Goal: Navigation & Orientation: Understand site structure

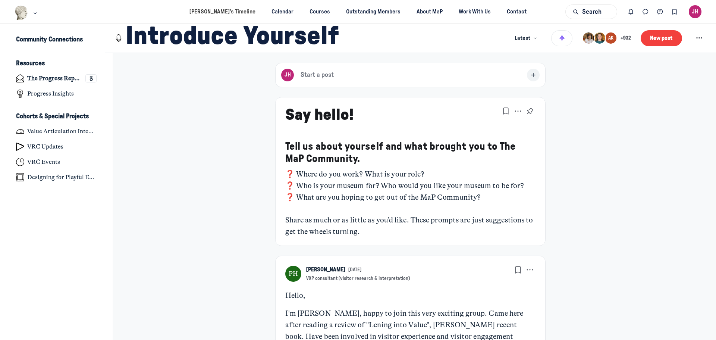
scroll to position [2364, 1465]
click at [66, 77] on h4 "The Progress Report" at bounding box center [54, 78] width 55 height 7
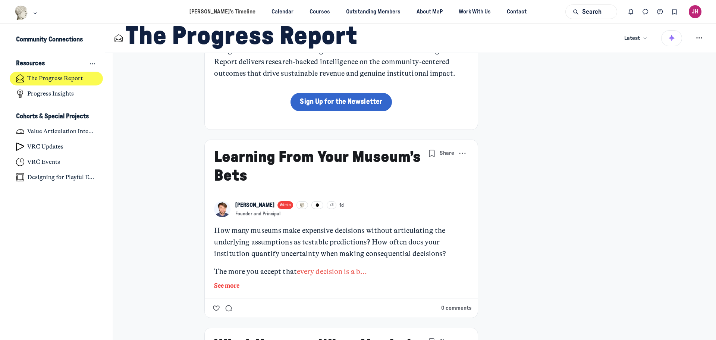
scroll to position [37, 0]
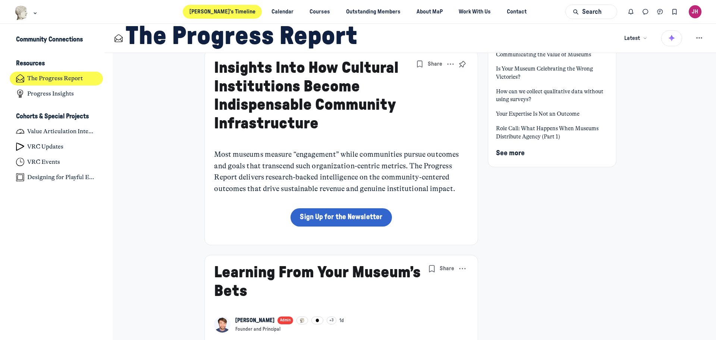
click at [219, 8] on link "[PERSON_NAME]’s Timeline" at bounding box center [222, 12] width 79 height 14
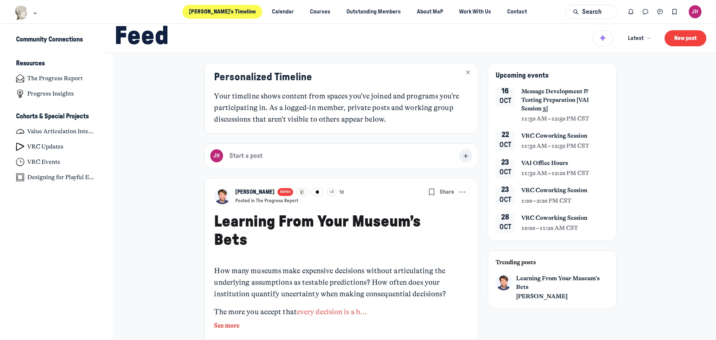
click at [562, 116] on span "11:30 AM – 12:50 PM CST" at bounding box center [555, 118] width 68 height 9
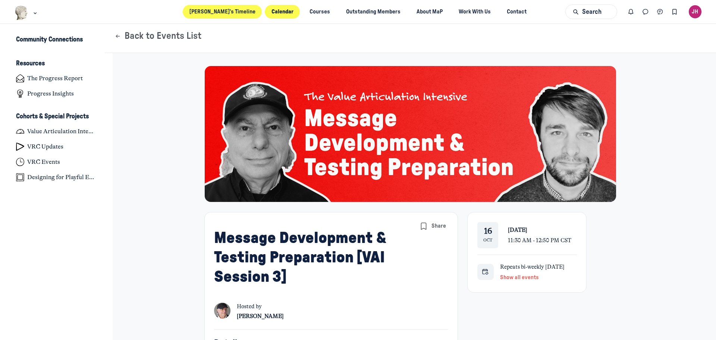
click at [234, 12] on link "[PERSON_NAME]’s Timeline" at bounding box center [222, 12] width 79 height 14
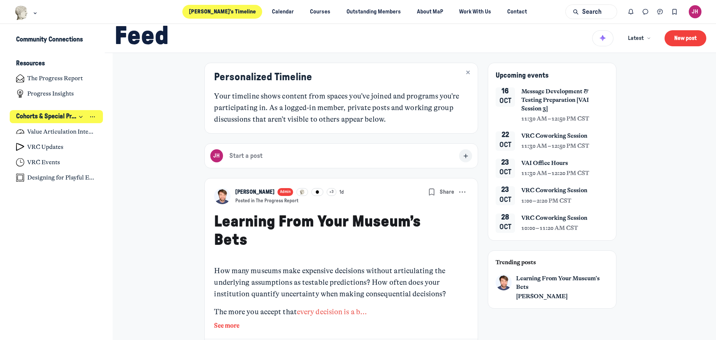
click at [81, 115] on icon "Collapse space" at bounding box center [81, 116] width 6 height 7
click at [80, 119] on icon "Expand space" at bounding box center [80, 117] width 7 height 6
click at [309, 10] on link "Courses" at bounding box center [320, 12] width 34 height 14
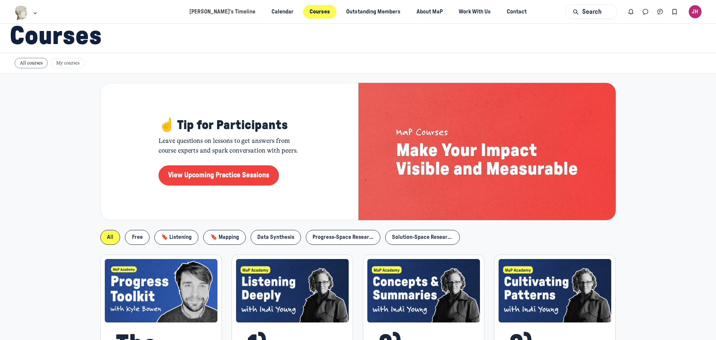
click at [696, 9] on div "JH" at bounding box center [694, 11] width 13 height 13
click at [647, 35] on span "View profile" at bounding box center [648, 35] width 27 height 8
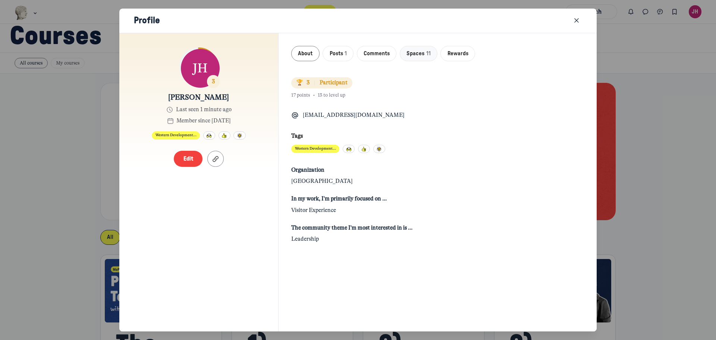
click at [421, 54] on span "Spaces" at bounding box center [415, 54] width 18 height 8
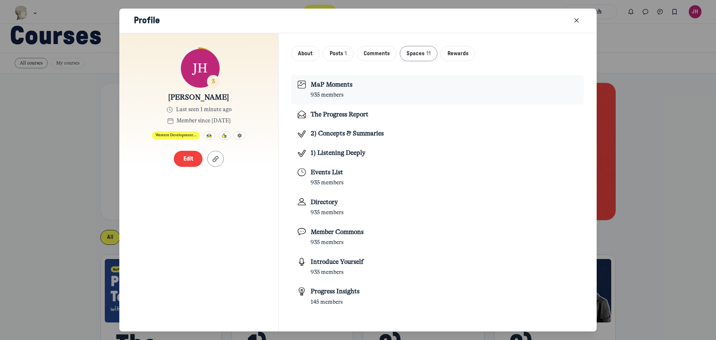
scroll to position [48, 0]
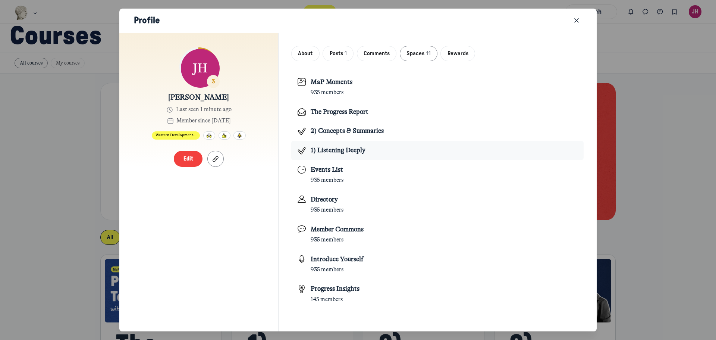
click at [337, 147] on span "1) Listening Deeply" at bounding box center [337, 149] width 55 height 7
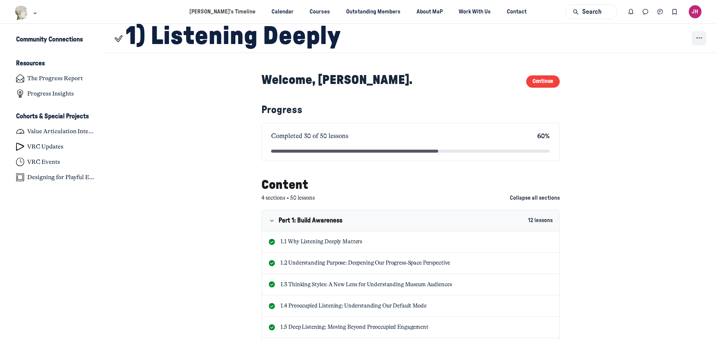
click at [694, 37] on icon "Space settings" at bounding box center [699, 38] width 10 height 10
click at [694, 35] on icon "Space settings" at bounding box center [699, 38] width 10 height 10
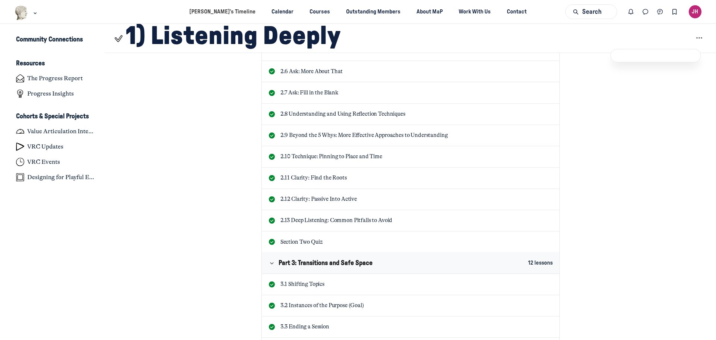
scroll to position [433, 0]
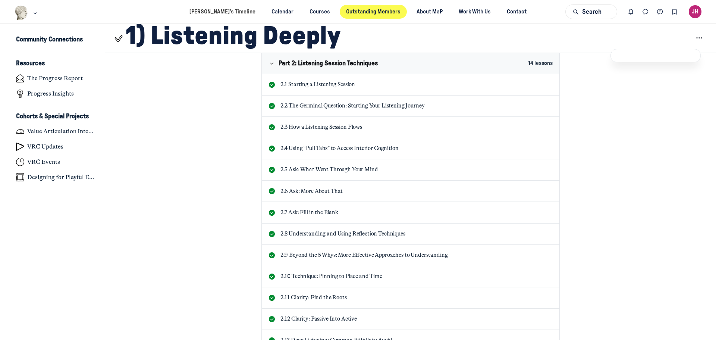
drag, startPoint x: 367, startPoint y: 14, endPoint x: 368, endPoint y: 9, distance: 5.3
click at [367, 14] on link "Outstanding Members" at bounding box center [373, 12] width 67 height 14
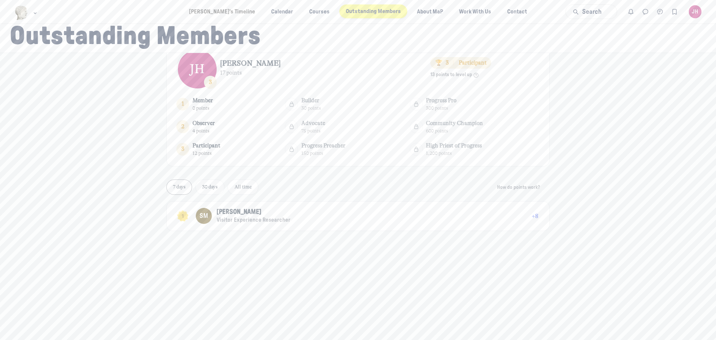
scroll to position [29, 0]
click at [419, 10] on link "About MaP" at bounding box center [429, 12] width 39 height 14
